Goal: Task Accomplishment & Management: Complete application form

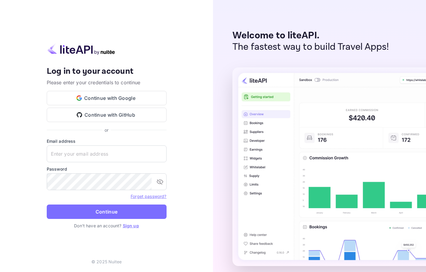
type input "[EMAIL_ADDRESS][DOMAIN_NAME]"
click at [129, 224] on link "Sign up" at bounding box center [131, 225] width 16 height 5
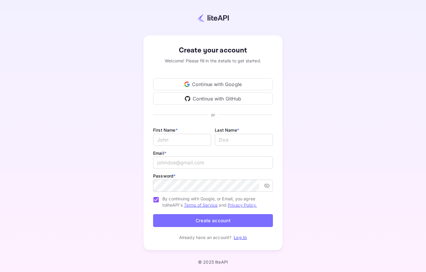
type input "[EMAIL_ADDRESS][DOMAIN_NAME]"
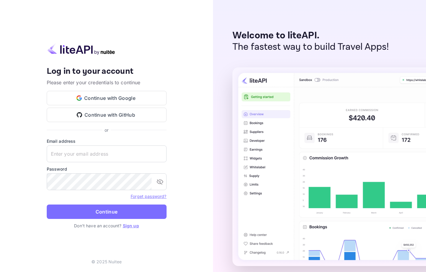
type input "[EMAIL_ADDRESS][DOMAIN_NAME]"
click at [325, 43] on p "The fastest way to build Travel Apps!" at bounding box center [311, 46] width 157 height 11
click at [314, 45] on p "The fastest way to build Travel Apps!" at bounding box center [311, 46] width 157 height 11
drag, startPoint x: 316, startPoint y: 46, endPoint x: 387, endPoint y: 43, distance: 70.8
click at [387, 43] on p "The fastest way to build Travel Apps!" at bounding box center [311, 46] width 157 height 11
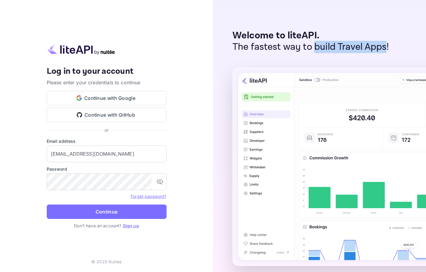
click at [319, 52] on p "The fastest way to build Travel Apps!" at bounding box center [311, 46] width 157 height 11
click at [301, 31] on p "Welcome to liteAPI." at bounding box center [311, 35] width 157 height 11
click at [266, 37] on p "Welcome to liteAPI." at bounding box center [311, 35] width 157 height 11
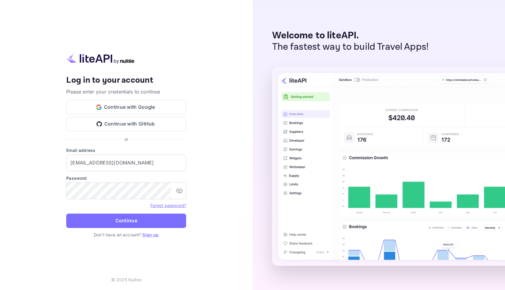
click at [227, 52] on div "Your account has been created successfully, a confirmation link has been sent t…" at bounding box center [126, 145] width 253 height 290
